Goal: Communication & Community: Answer question/provide support

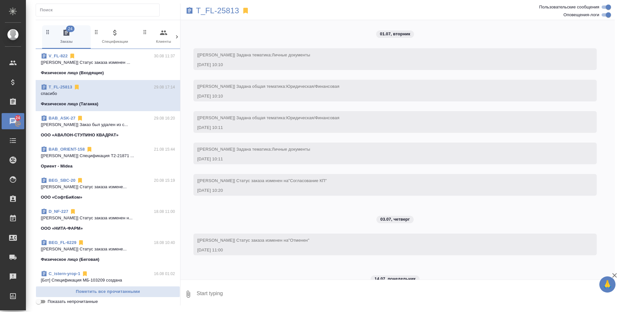
scroll to position [2883, 0]
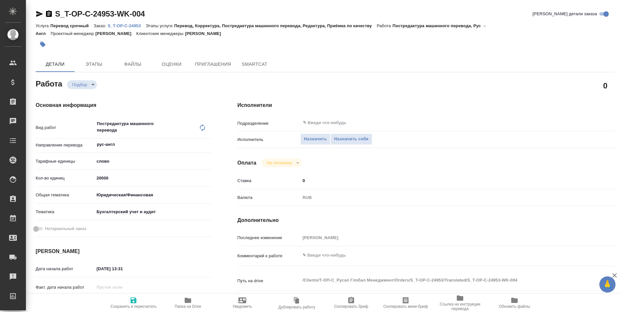
type textarea "x"
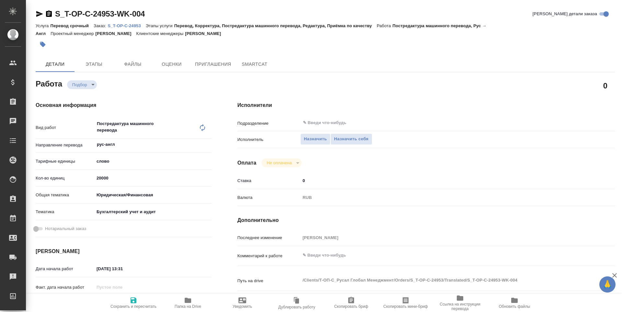
type textarea "x"
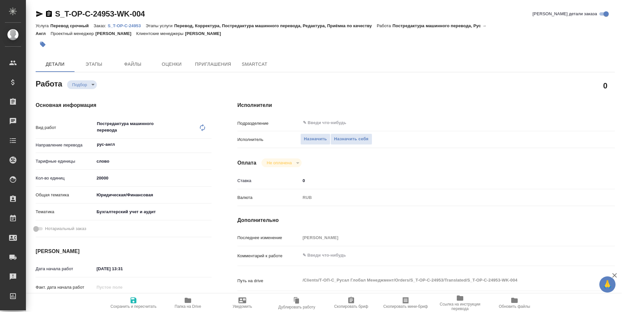
type textarea "x"
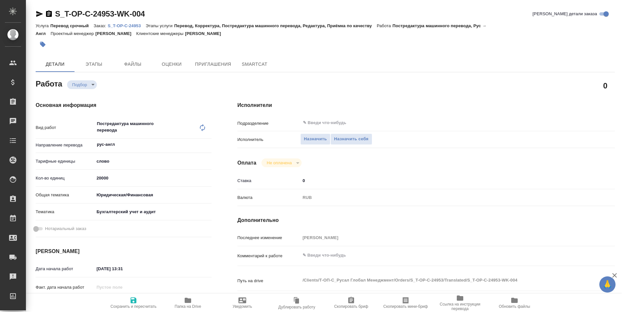
type textarea "x"
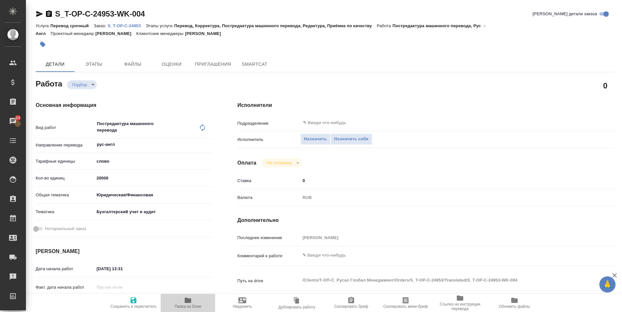
click at [189, 305] on span "Папка на Drive" at bounding box center [188, 306] width 27 height 5
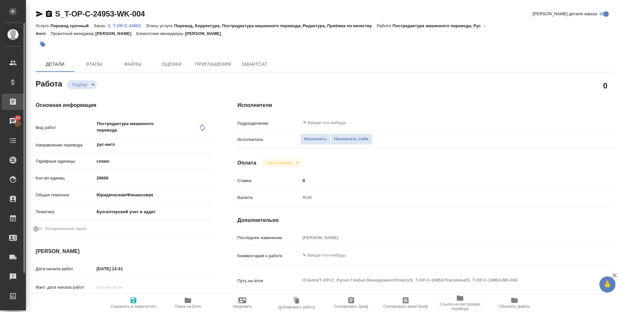
type textarea "x"
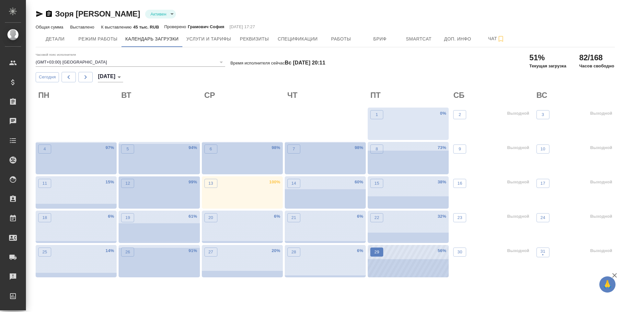
click at [379, 253] on p "29" at bounding box center [376, 252] width 5 height 6
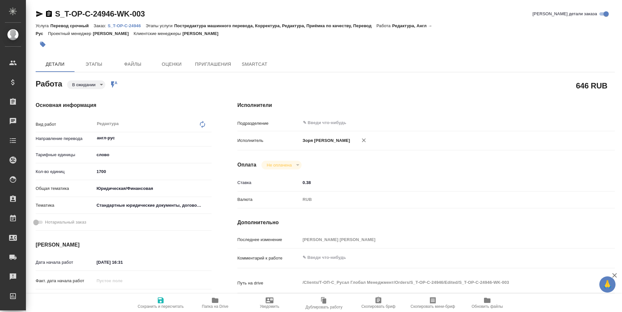
type textarea "x"
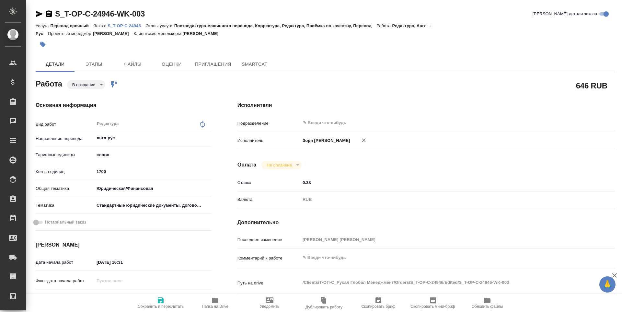
type textarea "x"
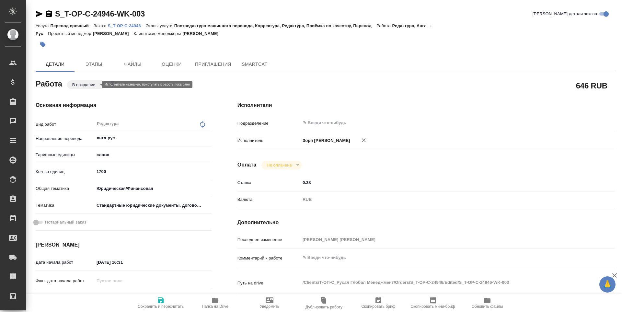
click at [90, 82] on body "🙏 .cls-1 fill:#fff; AWATERA Zoria Tatiana Клиенты Спецификации Заказы Чаты Todo…" at bounding box center [311, 156] width 622 height 312
type textarea "x"
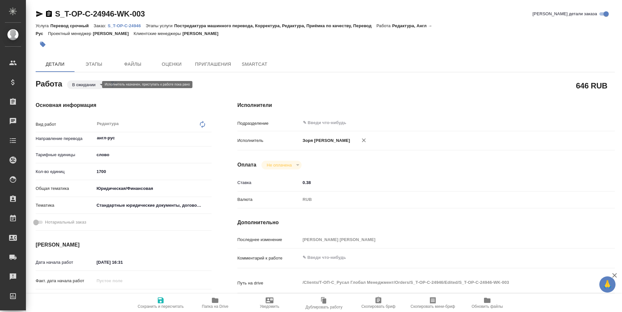
type textarea "x"
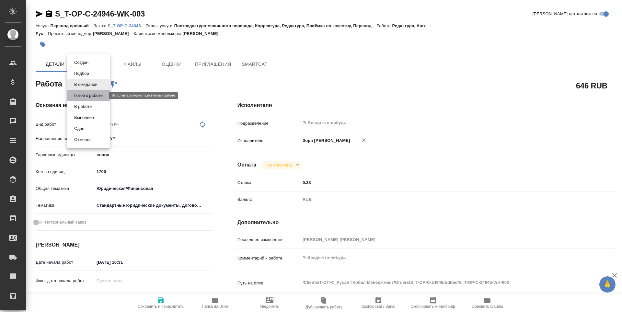
click at [89, 96] on button "Готов к работе" at bounding box center [88, 95] width 32 height 7
type textarea "x"
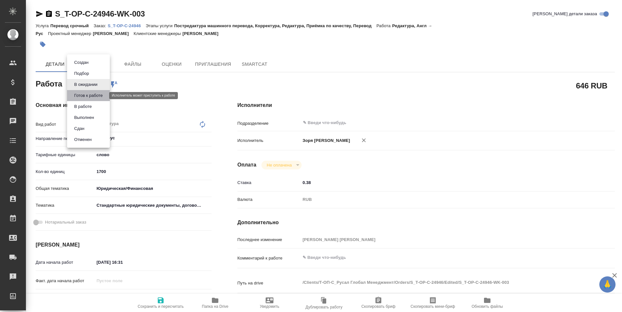
type textarea "x"
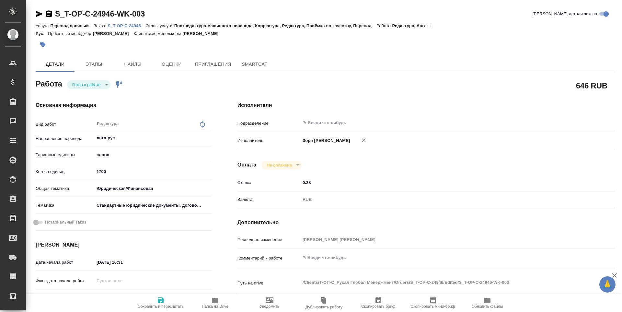
type textarea "x"
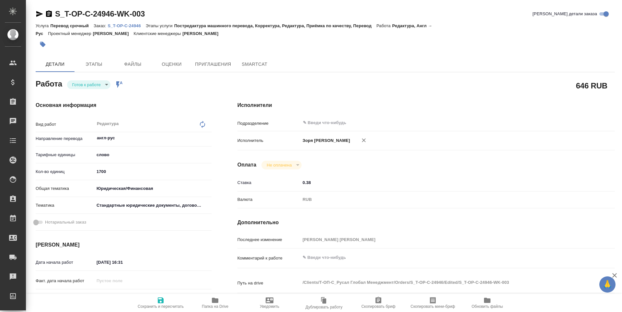
type textarea "x"
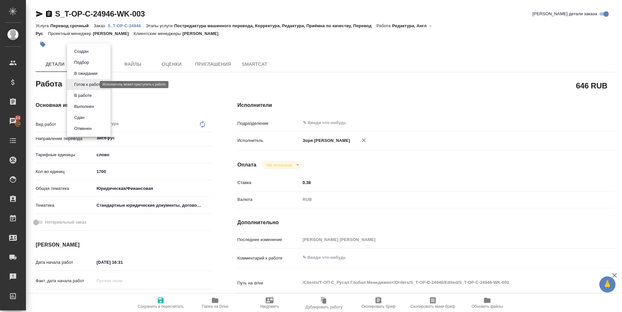
click at [85, 86] on body "🙏 .cls-1 fill:#fff; AWATERA Zoria Tatiana Клиенты Спецификации Заказы 24 Чаты T…" at bounding box center [311, 156] width 622 height 312
type textarea "x"
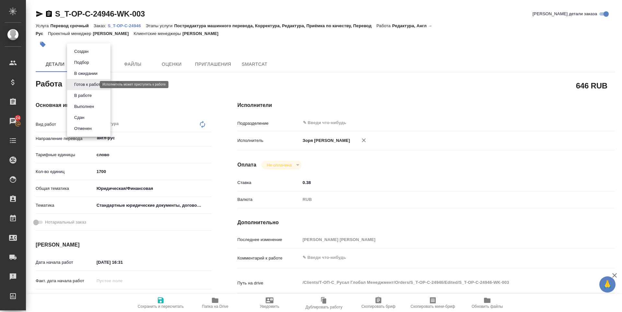
type textarea "x"
click at [79, 97] on button "В работе" at bounding box center [82, 95] width 21 height 7
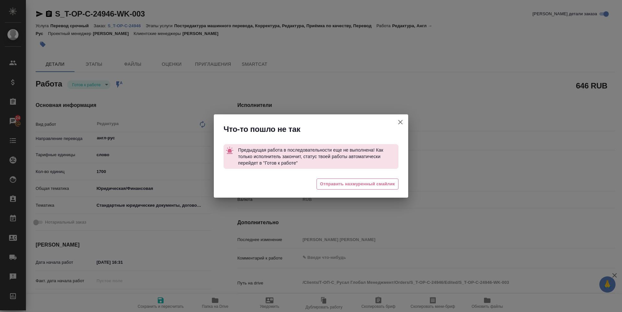
type textarea "x"
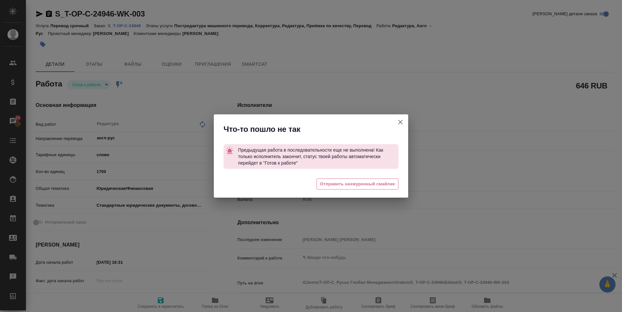
type textarea "x"
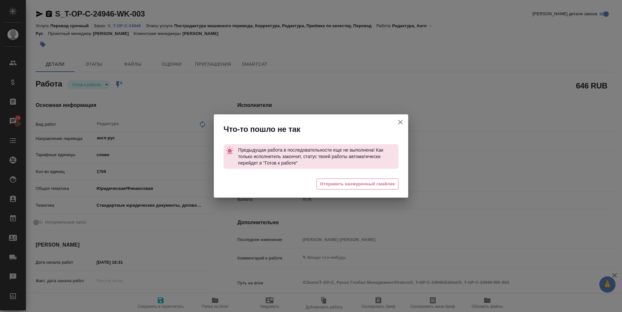
type textarea "x"
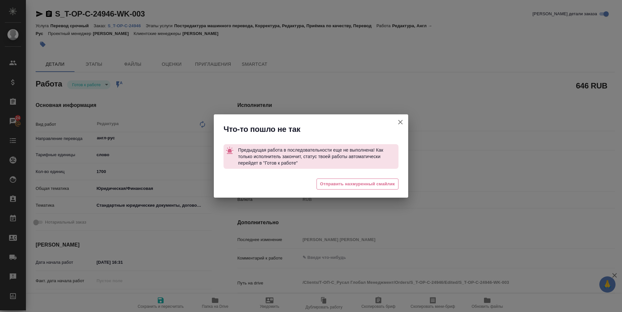
click at [348, 178] on div "😔 Отправить нахмуренный смайлик" at bounding box center [311, 185] width 194 height 26
type textarea "x"
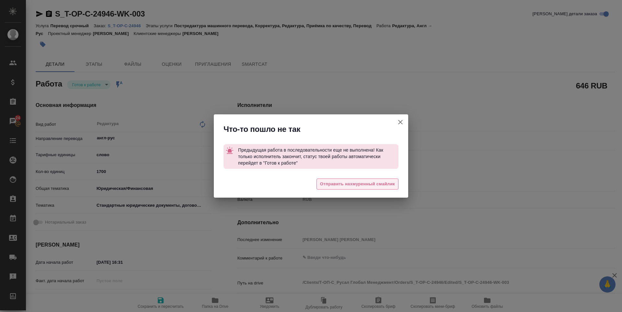
type textarea "x"
click at [347, 184] on span "Отправить нахмуренный смайлик" at bounding box center [357, 183] width 75 height 7
type textarea "x"
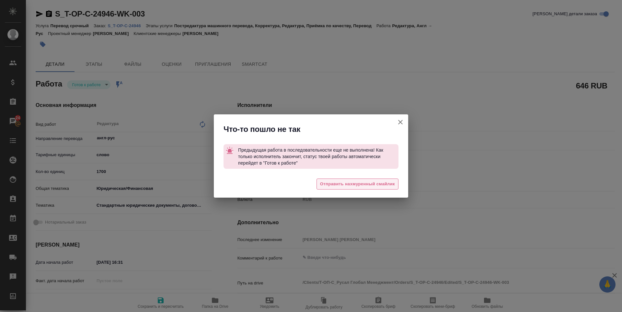
type textarea "x"
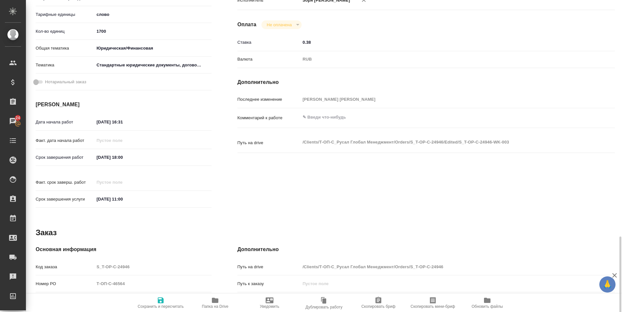
scroll to position [100, 0]
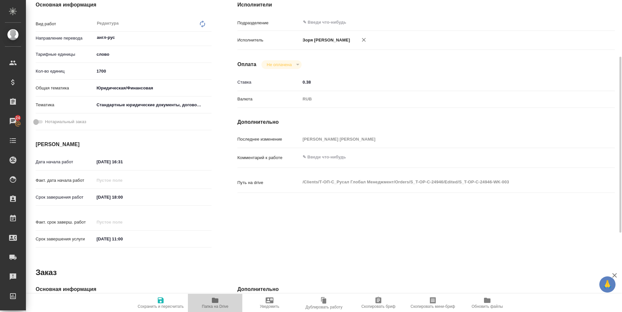
click at [213, 306] on span "Папка на Drive" at bounding box center [215, 306] width 27 height 5
